Goal: Task Accomplishment & Management: Use online tool/utility

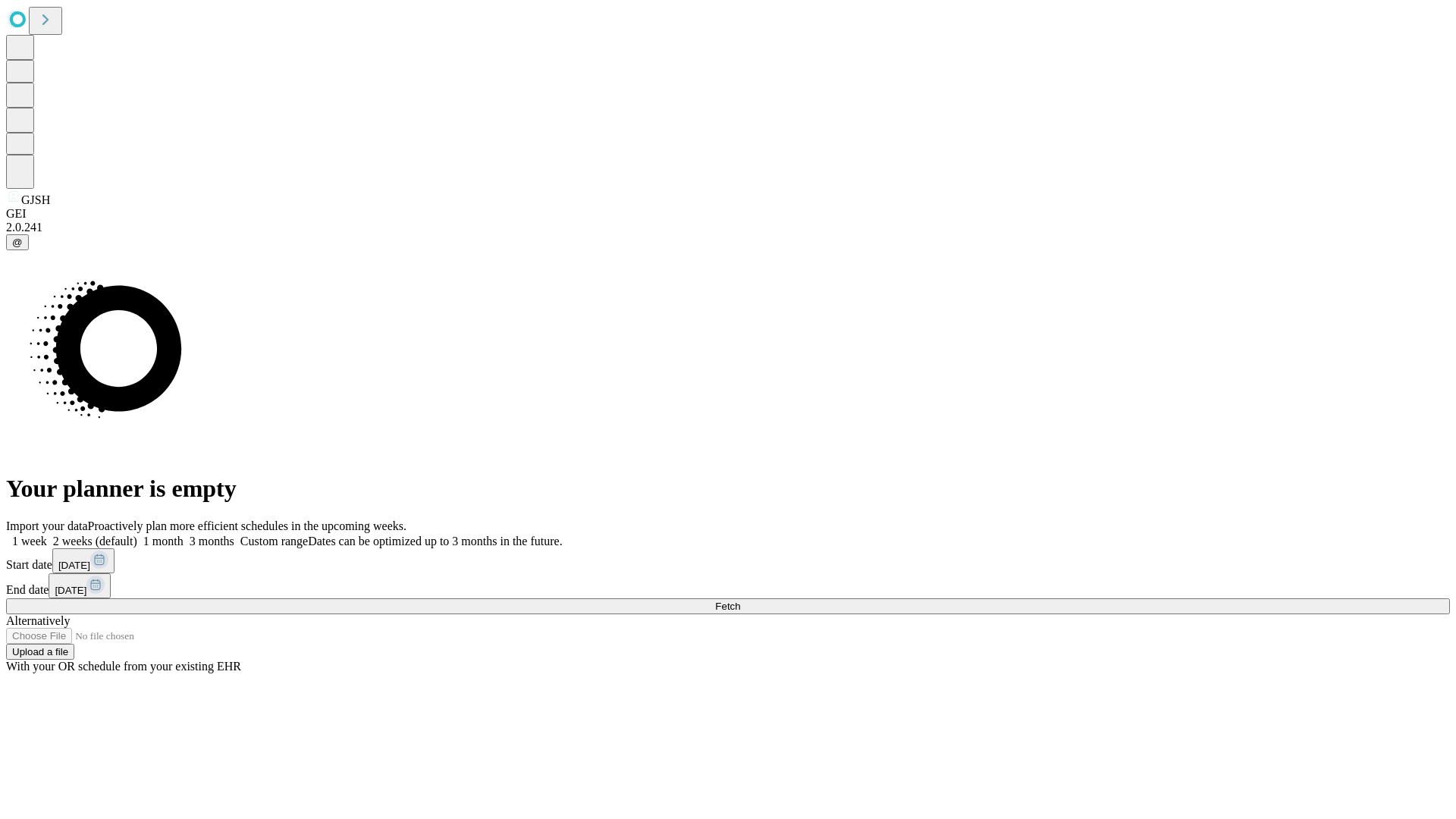
click at [740, 600] on span "Fetch" at bounding box center [728, 606] width 25 height 12
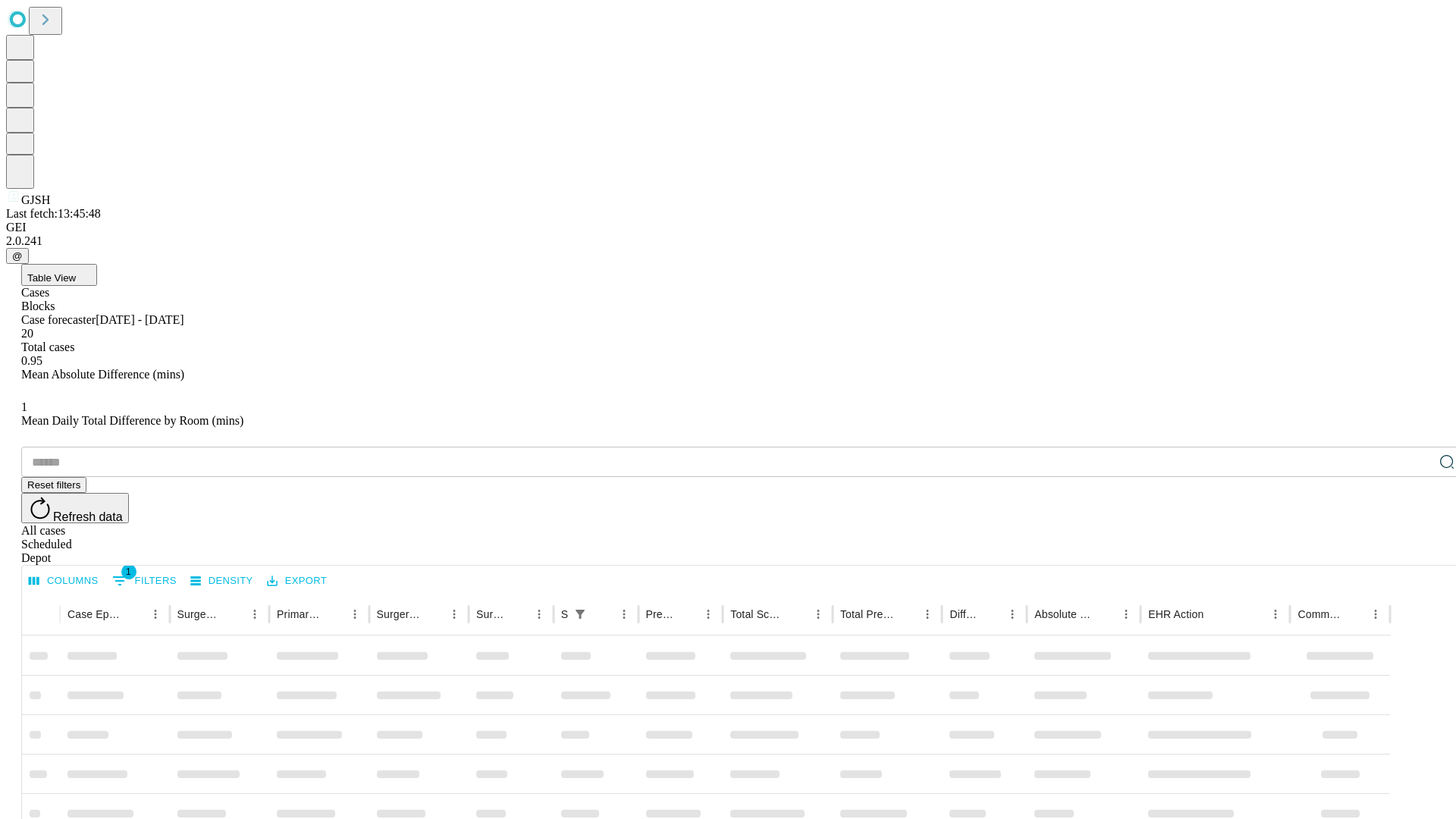
click at [1416, 551] on div "Depot" at bounding box center [743, 558] width 1443 height 13
